Goal: Check status

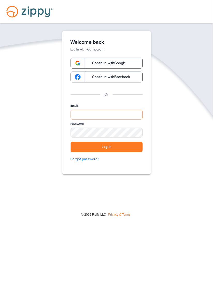
click at [125, 113] on input "Email" at bounding box center [106, 115] width 72 height 10
type input "**********"
click at [70, 142] on button "Log in" at bounding box center [106, 147] width 72 height 11
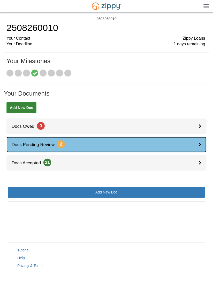
click at [189, 146] on link "Docs Pending Review 2" at bounding box center [106, 145] width 200 height 16
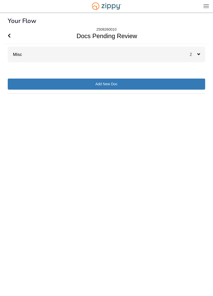
click at [194, 56] on span "2" at bounding box center [192, 54] width 7 height 4
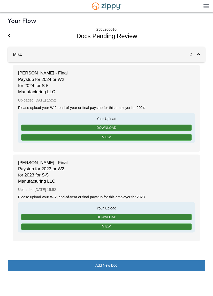
click at [197, 57] on span "2" at bounding box center [194, 54] width 10 height 5
